Goal: Task Accomplishment & Management: Use online tool/utility

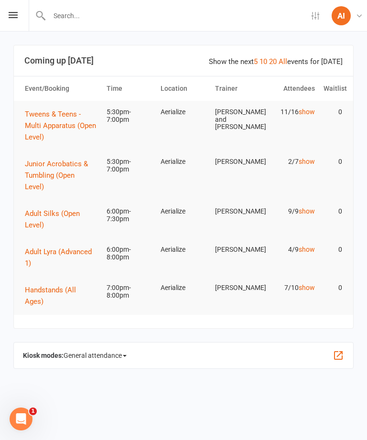
click at [38, 209] on span "Adult Silks (Open Level)" at bounding box center [52, 219] width 55 height 20
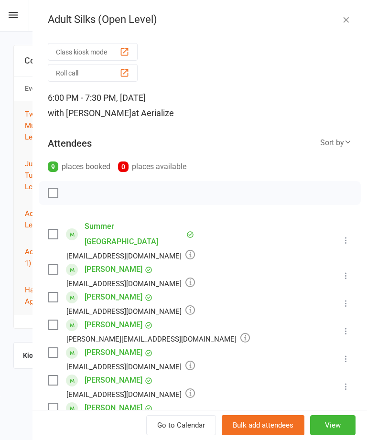
click at [347, 236] on icon at bounding box center [346, 241] width 10 height 10
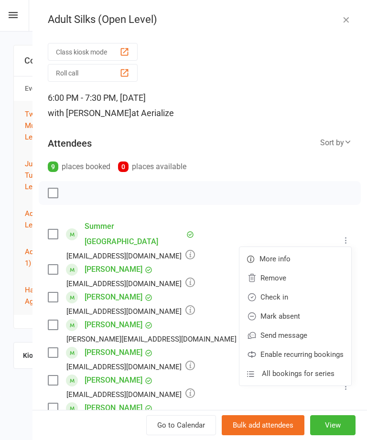
click at [305, 293] on link "Check in" at bounding box center [296, 297] width 112 height 19
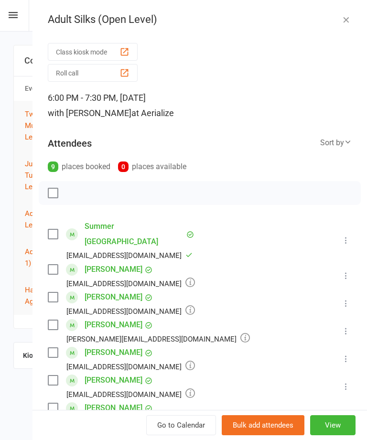
click at [351, 271] on icon at bounding box center [346, 276] width 10 height 10
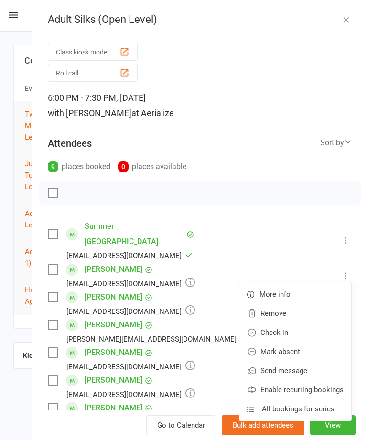
click at [309, 323] on link "Check in" at bounding box center [296, 332] width 112 height 19
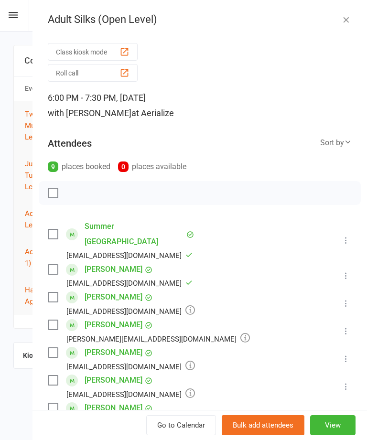
click at [346, 299] on icon at bounding box center [346, 304] width 10 height 10
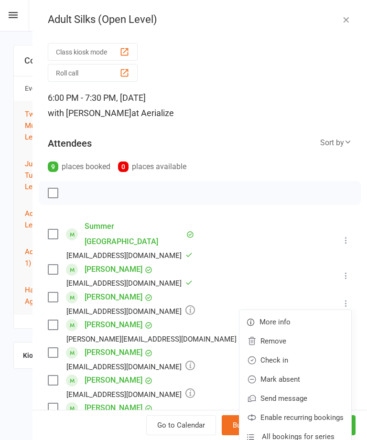
click at [309, 351] on link "Check in" at bounding box center [296, 360] width 112 height 19
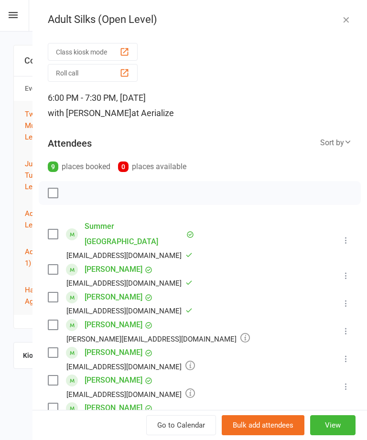
click at [349, 327] on icon at bounding box center [346, 332] width 10 height 10
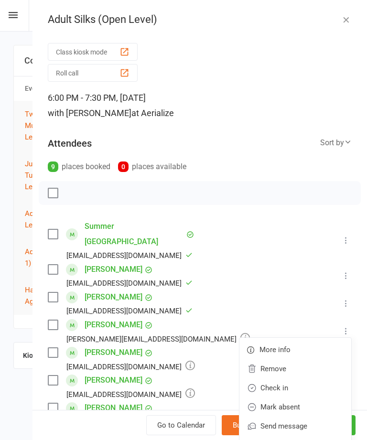
click at [304, 379] on link "Check in" at bounding box center [296, 388] width 112 height 19
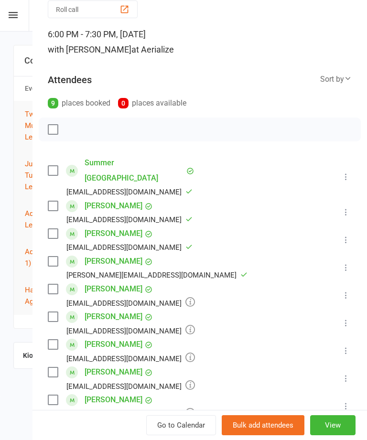
scroll to position [65, 0]
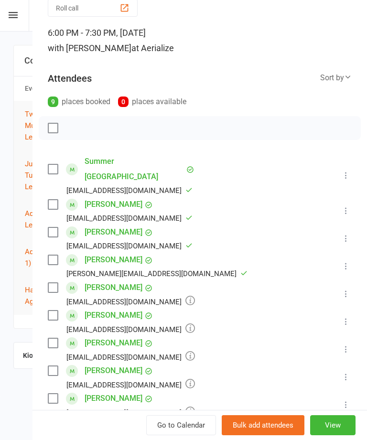
click at [351, 289] on icon at bounding box center [346, 294] width 10 height 10
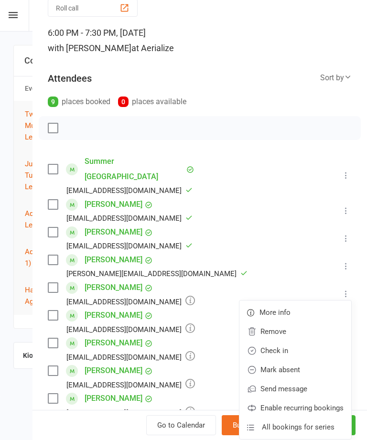
click at [294, 341] on link "Check in" at bounding box center [296, 350] width 112 height 19
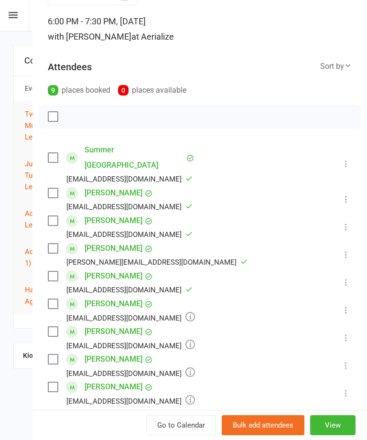
scroll to position [78, 0]
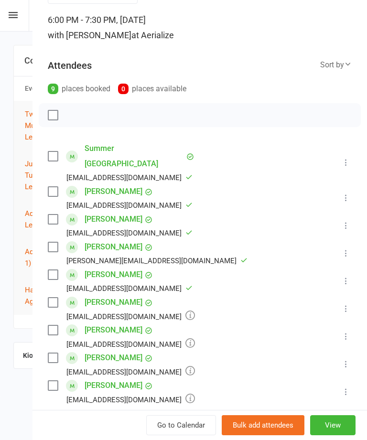
click at [348, 304] on icon at bounding box center [346, 309] width 10 height 10
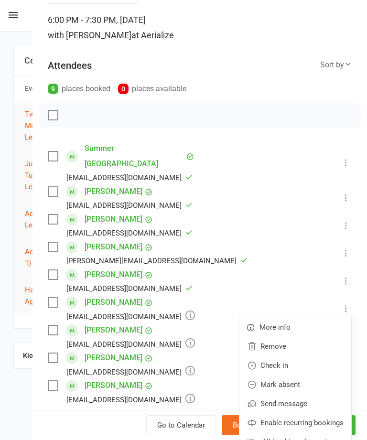
click at [295, 356] on link "Check in" at bounding box center [296, 365] width 112 height 19
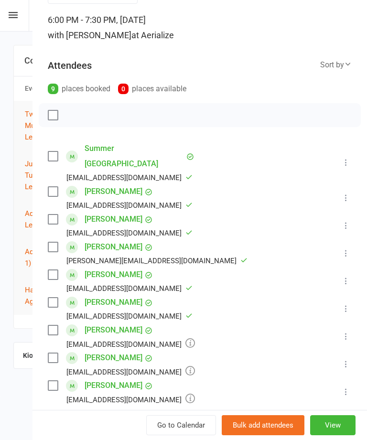
click at [351, 332] on icon at bounding box center [346, 337] width 10 height 10
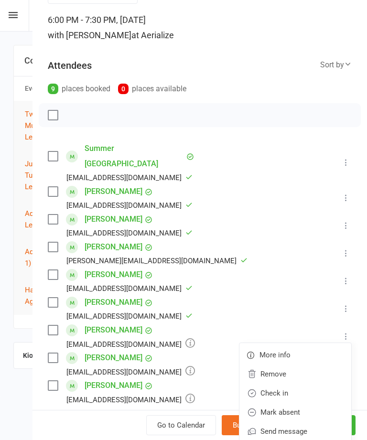
click at [295, 384] on link "Check in" at bounding box center [296, 393] width 112 height 19
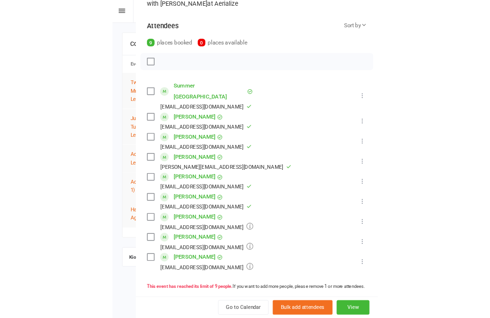
scroll to position [117, 0]
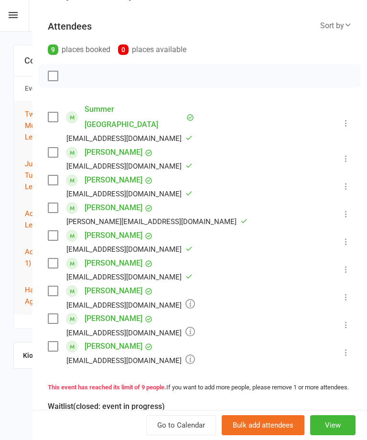
click at [350, 319] on button at bounding box center [345, 324] width 11 height 11
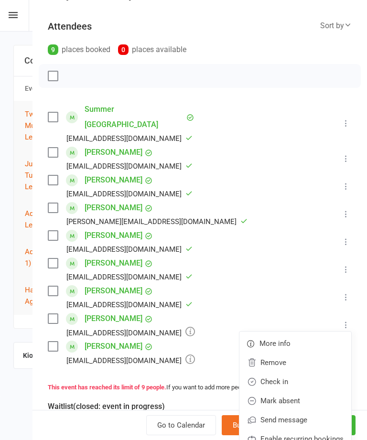
click at [300, 372] on link "Check in" at bounding box center [296, 381] width 112 height 19
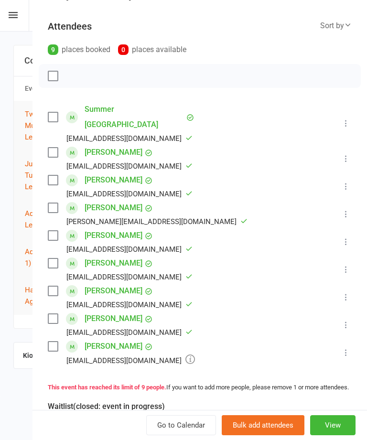
click at [351, 348] on icon at bounding box center [346, 353] width 10 height 10
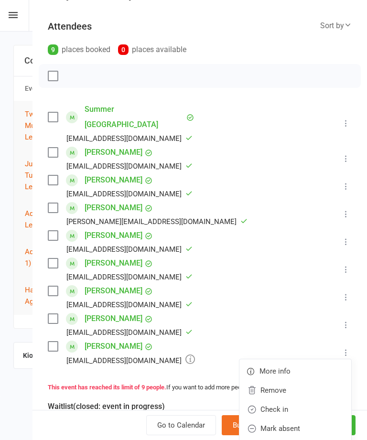
click at [304, 400] on link "Check in" at bounding box center [296, 409] width 112 height 19
